Goal: Navigation & Orientation: Find specific page/section

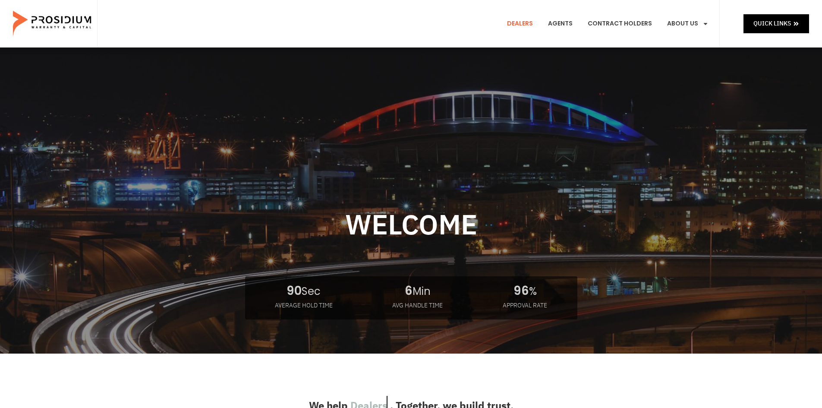
click at [521, 22] on link "Dealers" at bounding box center [520, 24] width 39 height 32
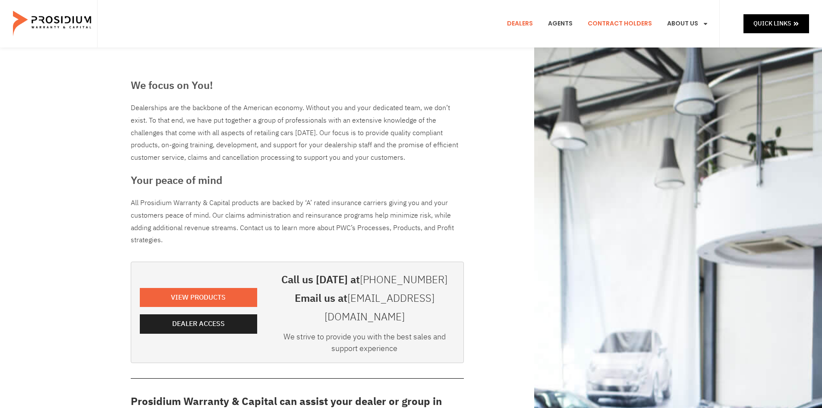
click at [607, 25] on link "Contract Holders" at bounding box center [619, 24] width 77 height 32
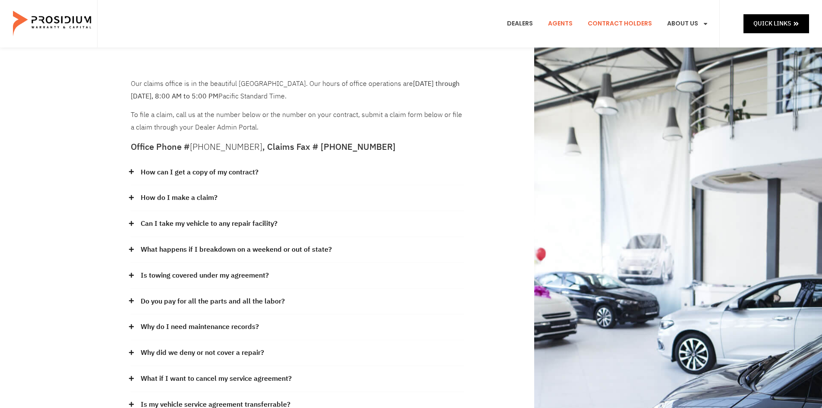
click at [557, 19] on link "Agents" at bounding box center [561, 24] width 38 height 32
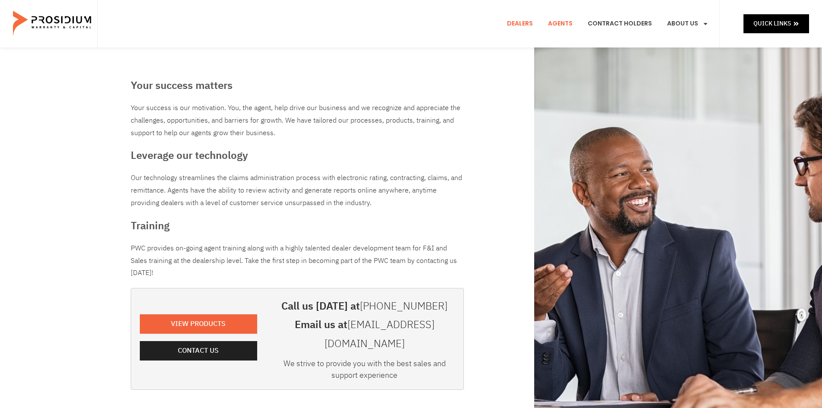
click at [526, 29] on link "Dealers" at bounding box center [520, 24] width 39 height 32
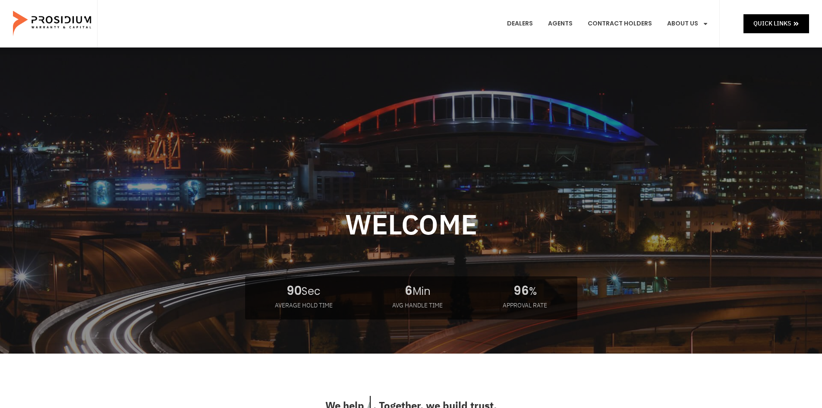
click at [52, 22] on img at bounding box center [53, 23] width 80 height 43
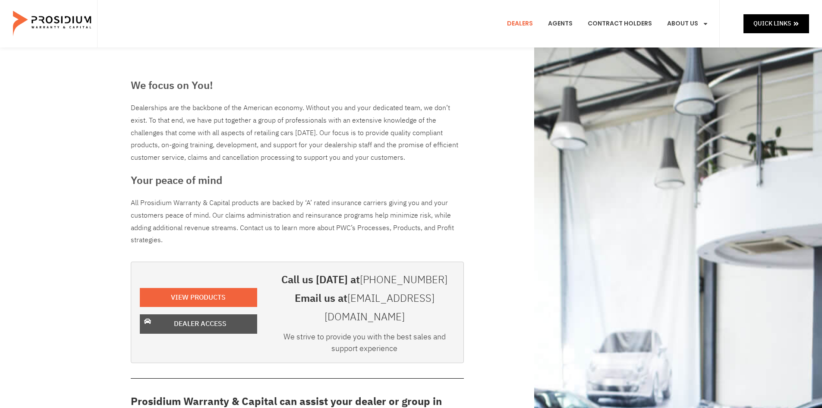
click at [192, 318] on span "Dealer Access" at bounding box center [200, 324] width 53 height 13
